Goal: Task Accomplishment & Management: Use online tool/utility

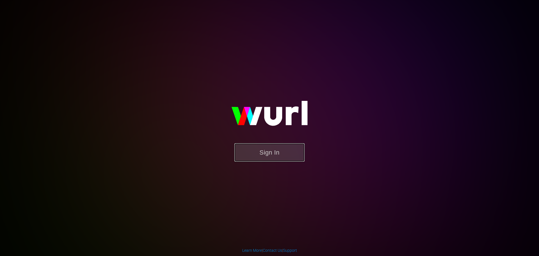
click at [276, 152] on button "Sign In" at bounding box center [269, 152] width 70 height 18
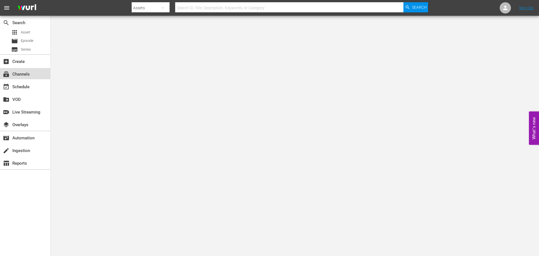
click at [19, 76] on div "subscriptions Channels" at bounding box center [15, 73] width 31 height 5
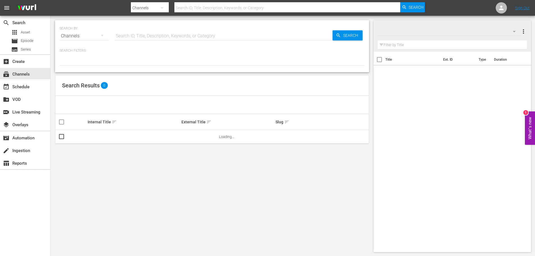
click at [154, 36] on input "text" at bounding box center [224, 35] width 218 height 13
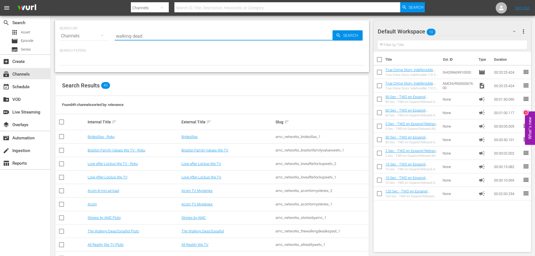
type input "walking dead"
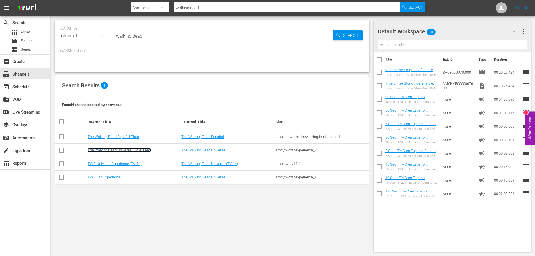
click at [141, 151] on link "The Walking Dead Universe - Roku Feed" at bounding box center [119, 150] width 63 height 4
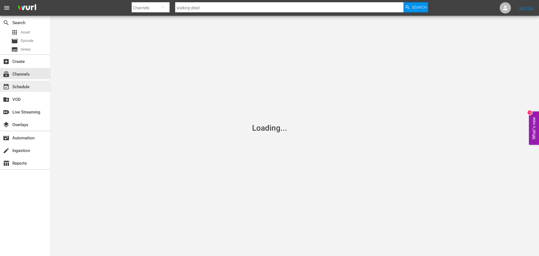
click at [19, 82] on div "event_available Schedule" at bounding box center [25, 86] width 50 height 11
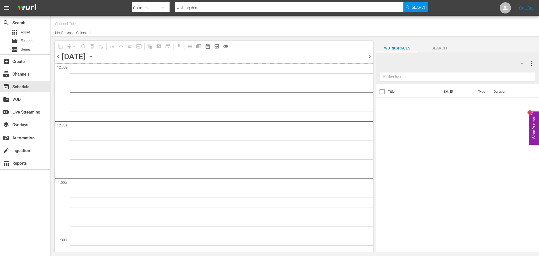
click at [94, 54] on icon "button" at bounding box center [91, 56] width 6 height 6
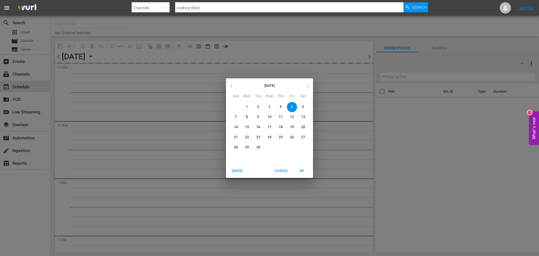
type input "The Walking Dead Universe - Roku Feed (1215)"
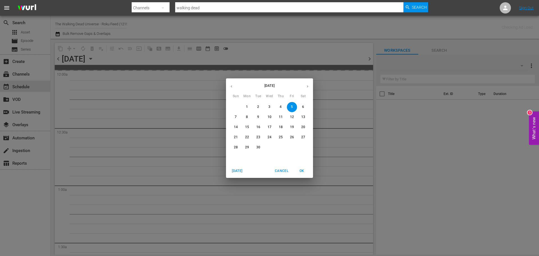
click at [307, 86] on icon "button" at bounding box center [307, 86] width 4 height 4
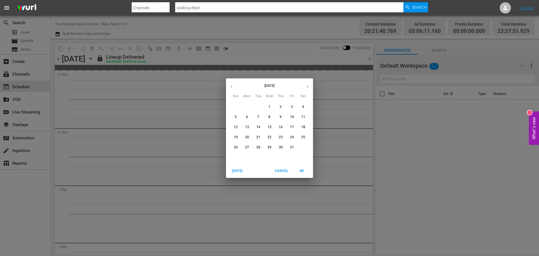
click at [232, 88] on icon "button" at bounding box center [231, 86] width 4 height 4
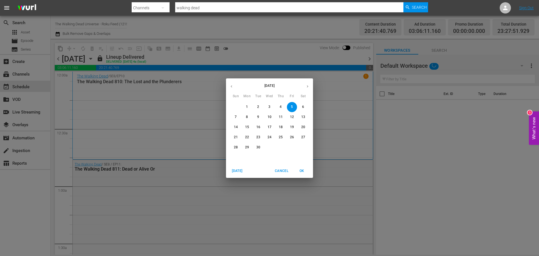
click at [262, 144] on button "30" at bounding box center [258, 147] width 10 height 10
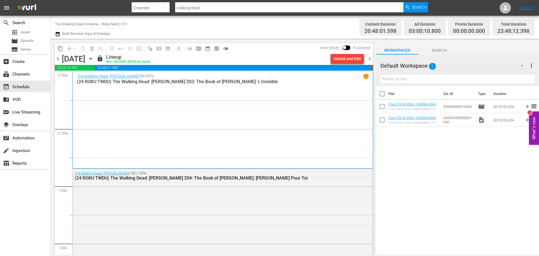
click at [372, 58] on span "chevron_right" at bounding box center [369, 58] width 7 height 7
